Goal: Information Seeking & Learning: Stay updated

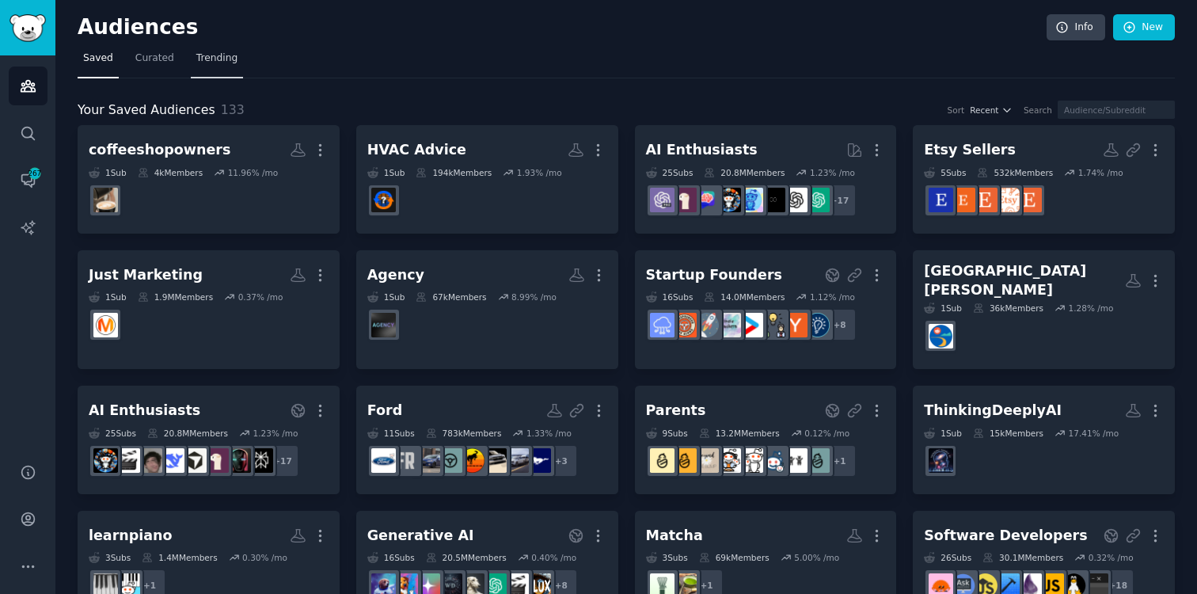
click at [223, 59] on span "Trending" at bounding box center [216, 58] width 41 height 14
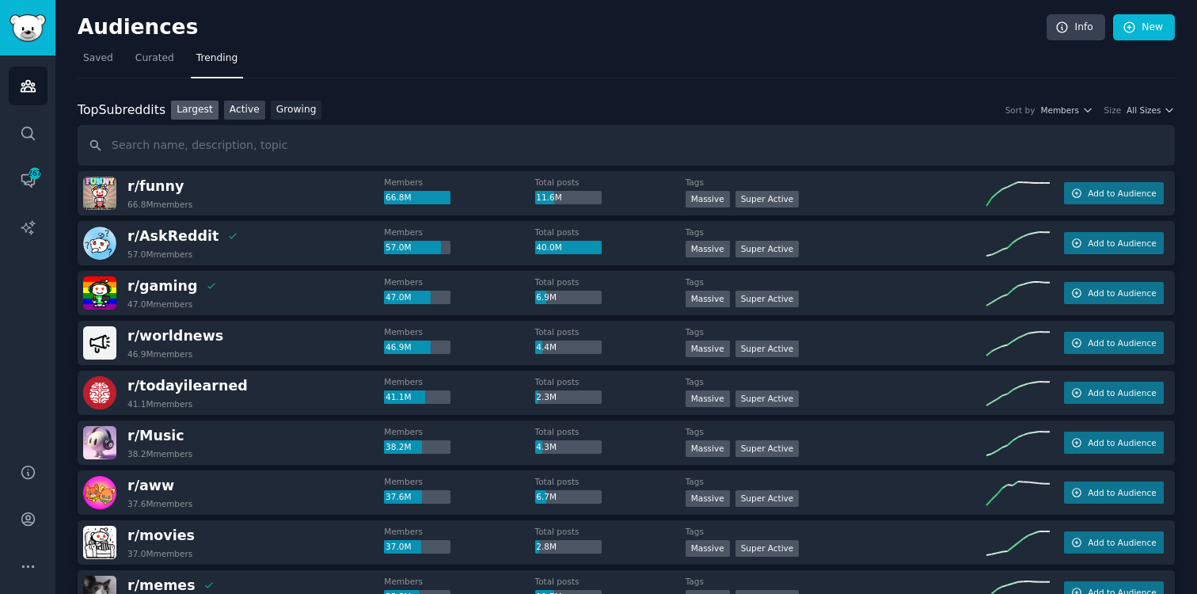
click at [234, 111] on link "Active" at bounding box center [244, 111] width 41 height 20
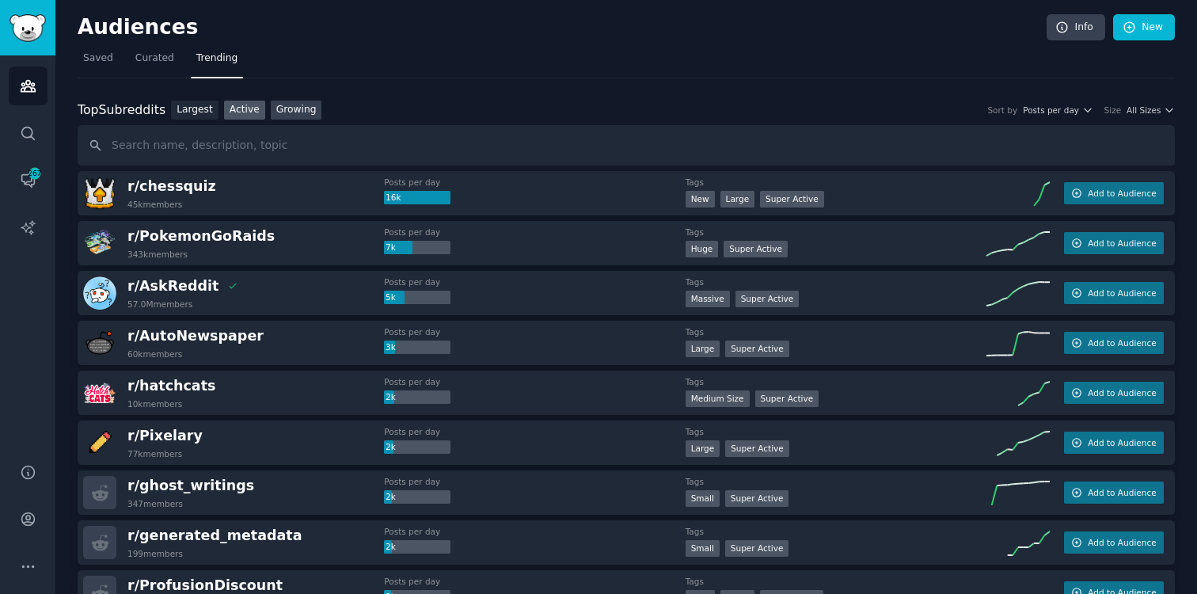
click at [300, 110] on link "Growing" at bounding box center [296, 111] width 51 height 20
